Goal: Task Accomplishment & Management: Manage account settings

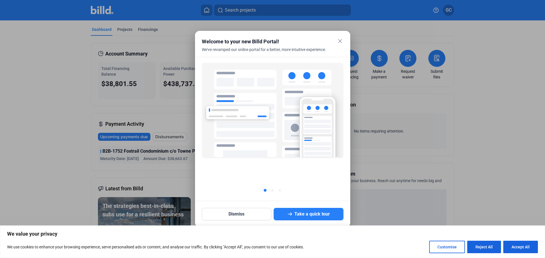
click at [340, 43] on mat-icon "close" at bounding box center [339, 41] width 7 height 7
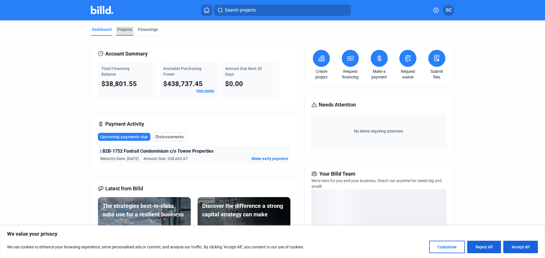
click at [125, 30] on div "Projects" at bounding box center [124, 30] width 15 height 6
